Goal: Communication & Community: Answer question/provide support

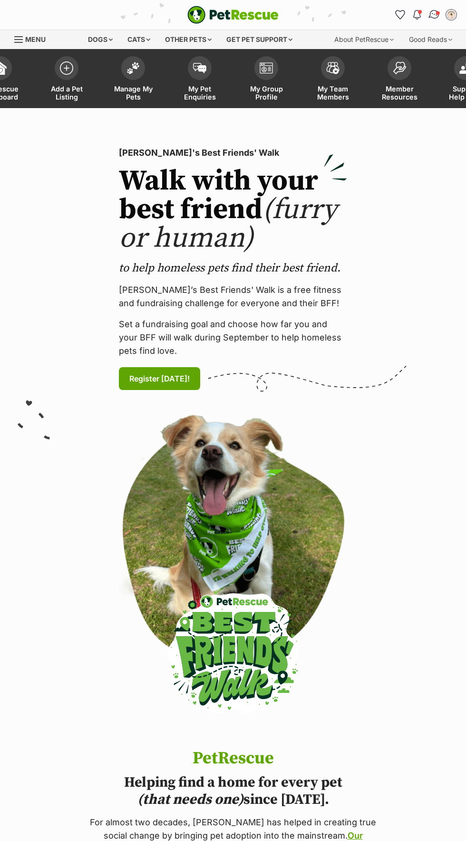
click at [429, 14] on img "Conversations" at bounding box center [434, 15] width 13 height 12
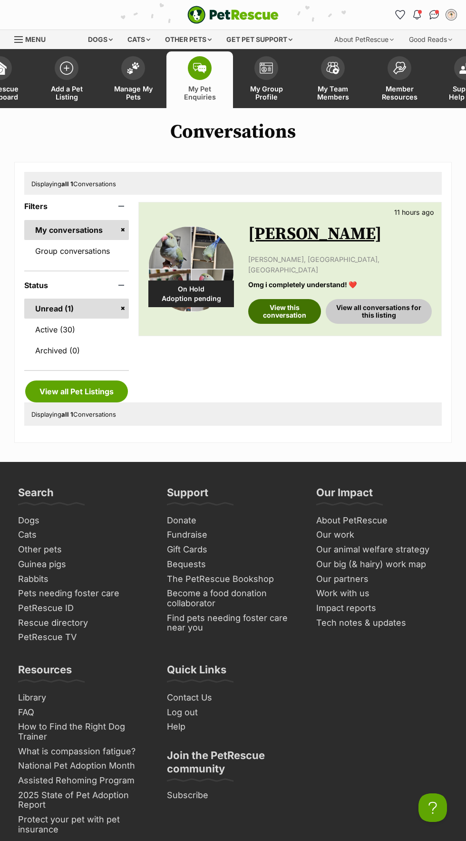
click at [296, 301] on link "View this conversation" at bounding box center [284, 311] width 73 height 25
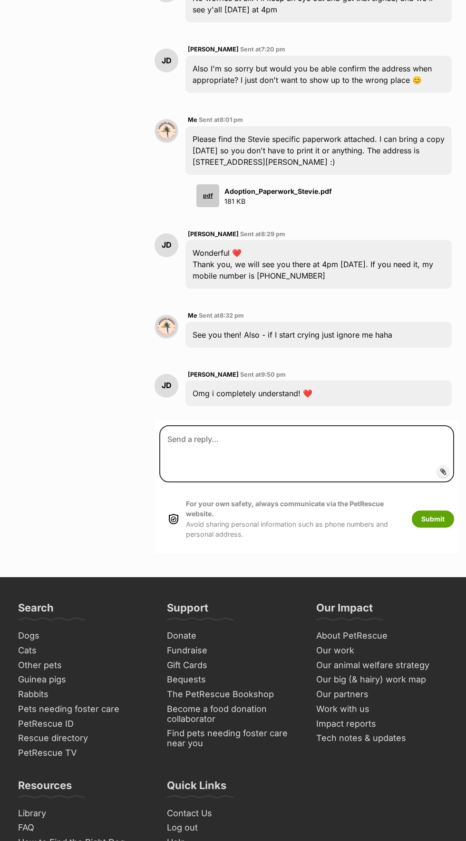
scroll to position [2081, 0]
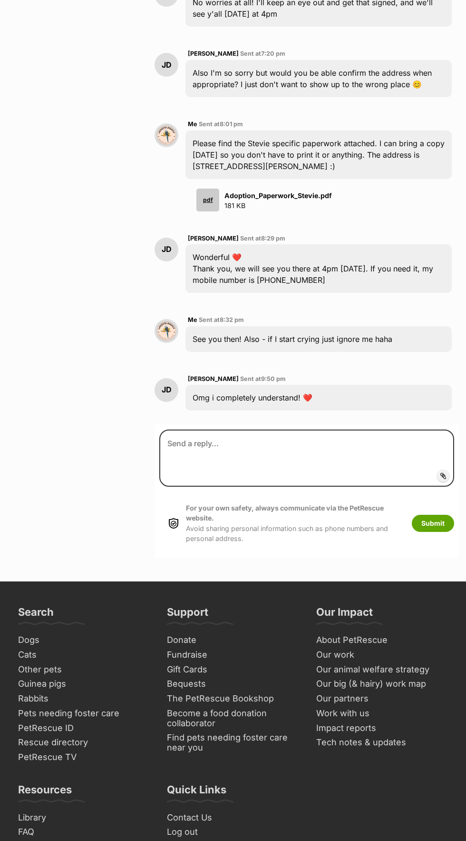
click at [444, 472] on icon at bounding box center [444, 476] width 6 height 8
click at [0, 0] on input "Add attachment" at bounding box center [0, 0] width 0 height 0
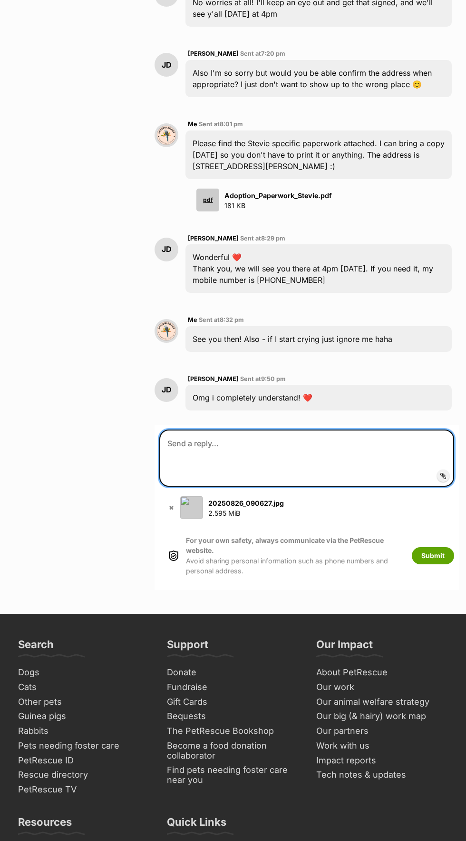
click at [377, 429] on textarea at bounding box center [306, 457] width 295 height 57
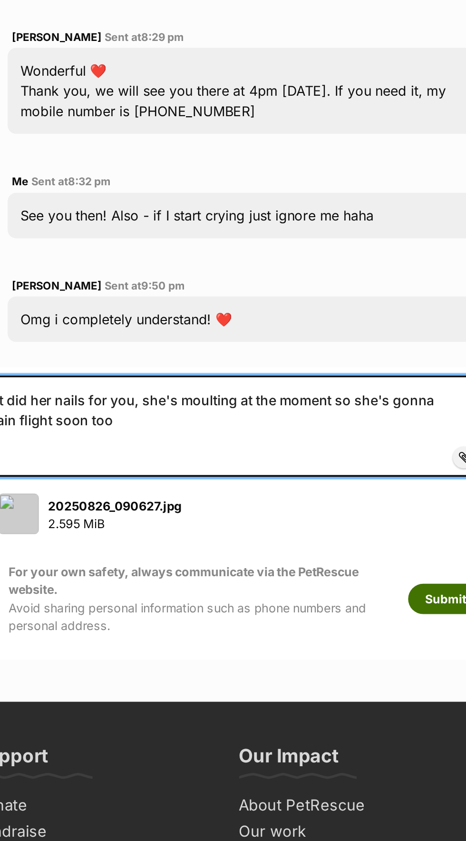
type textarea "Just did her nails for you, she's moulting at the moment so she's gonna regain …"
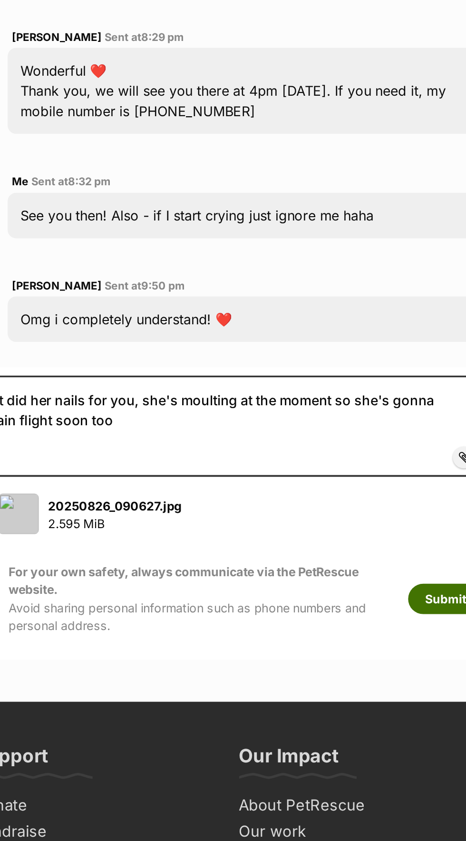
click at [426, 547] on button "Submit" at bounding box center [433, 555] width 42 height 17
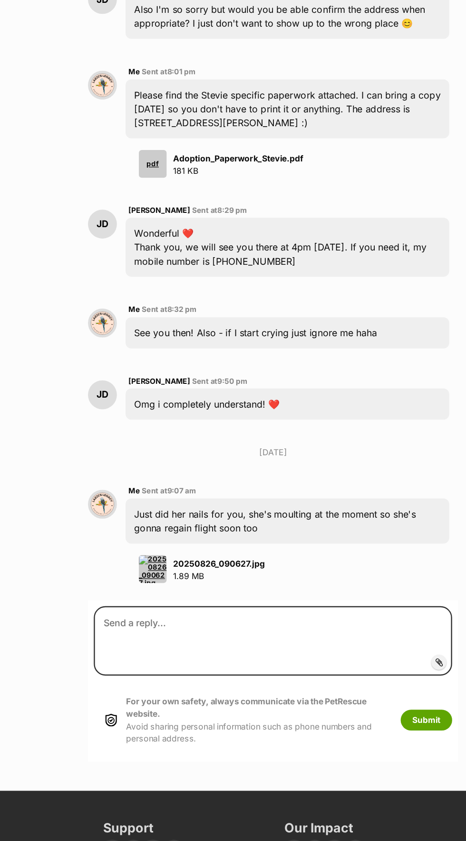
scroll to position [2081, 0]
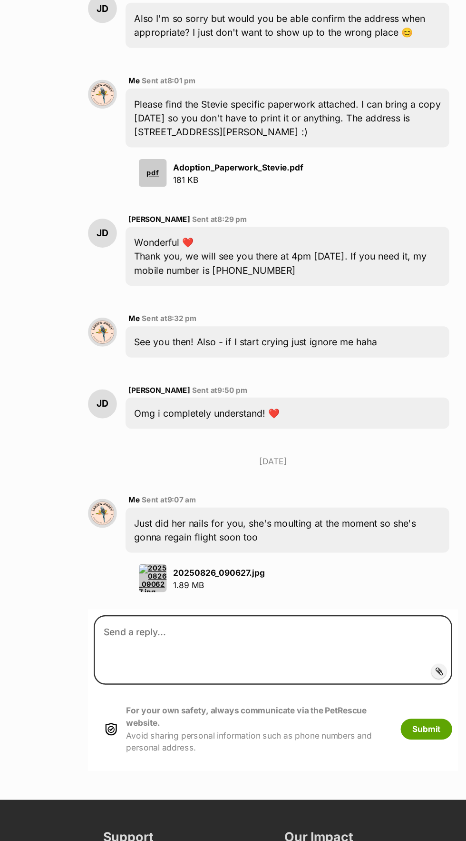
click at [207, 522] on img at bounding box center [208, 533] width 23 height 23
